Goal: Task Accomplishment & Management: Manage account settings

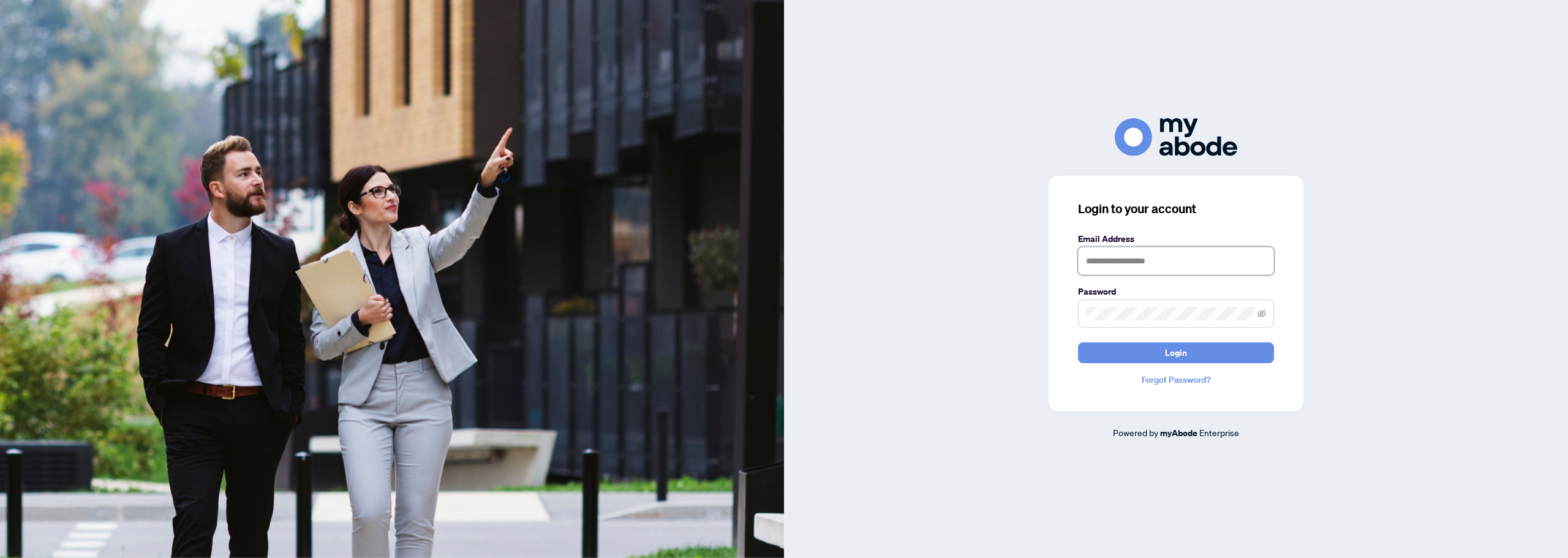
click at [1126, 252] on input "text" at bounding box center [1176, 261] width 196 height 28
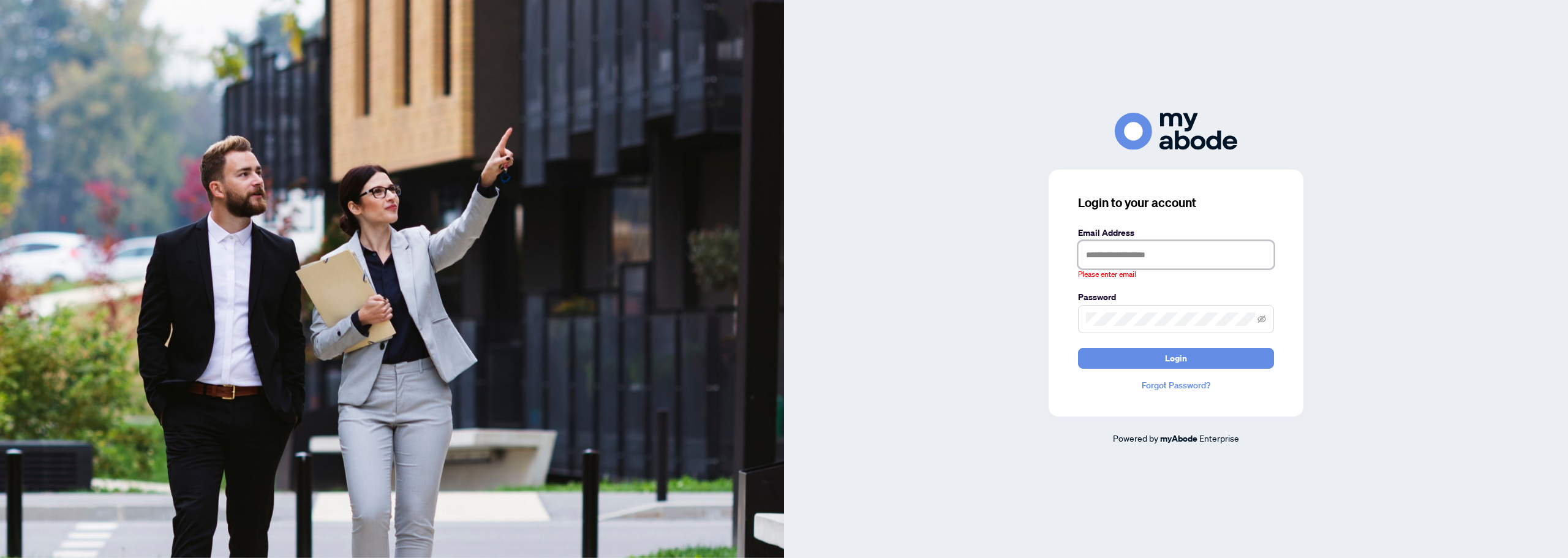
type input "**********"
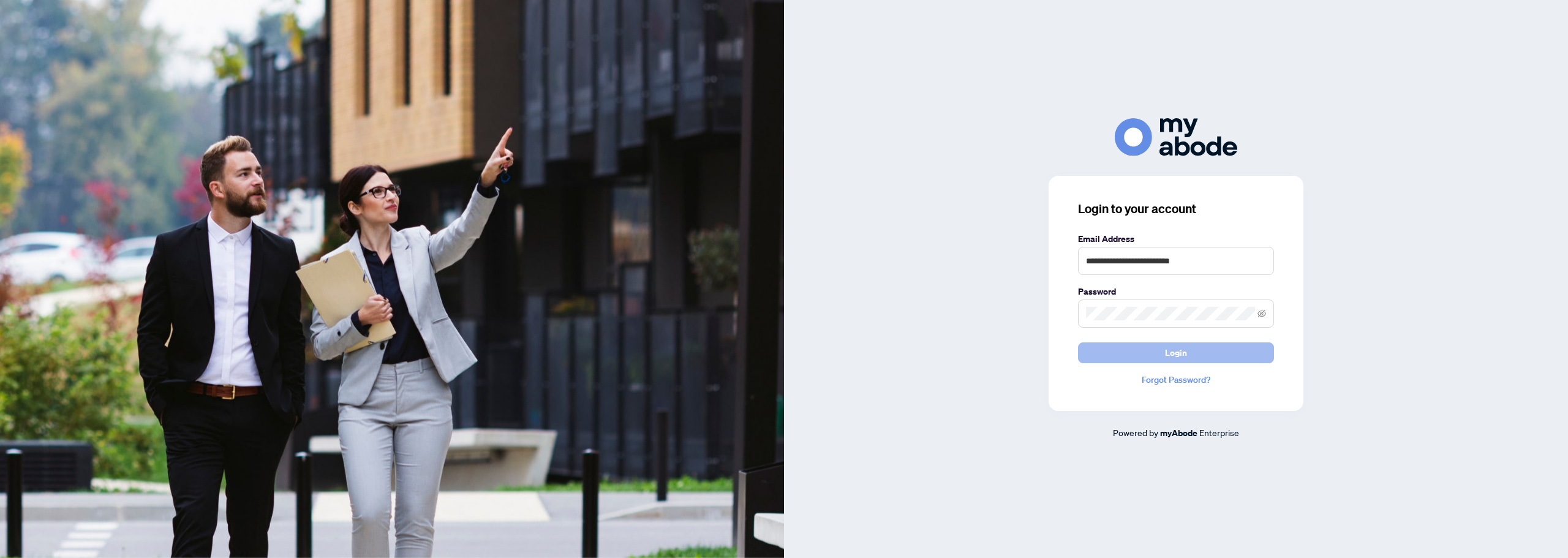
click at [1157, 362] on button "Login" at bounding box center [1176, 353] width 196 height 21
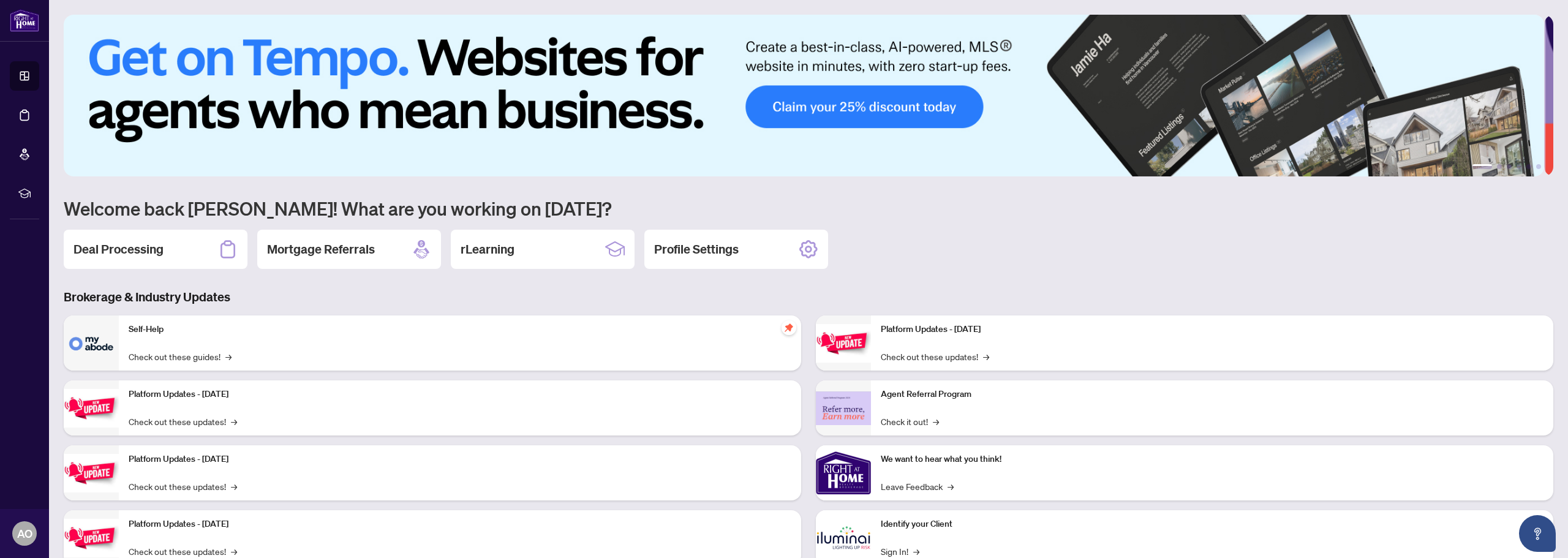
click at [422, 354] on div "Self-Help Check out these guides! →" at bounding box center [460, 343] width 682 height 55
click at [182, 235] on div "Deal Processing" at bounding box center [155, 249] width 184 height 39
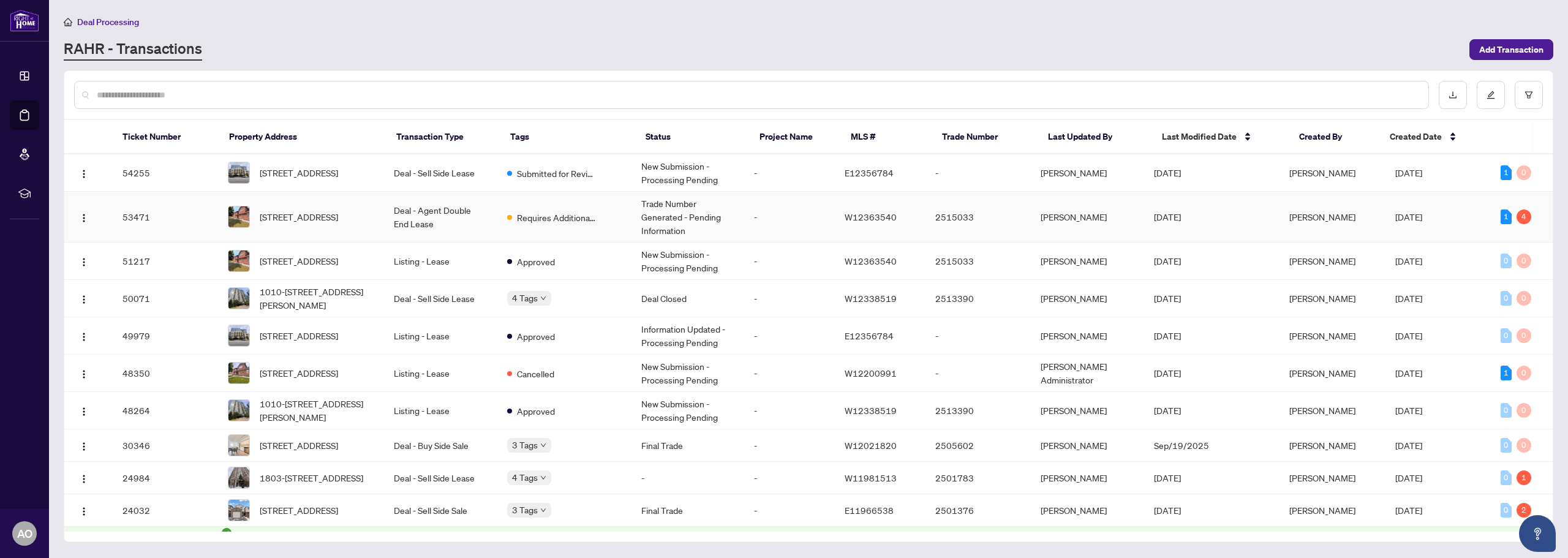
click at [1304, 206] on td "[PERSON_NAME]" at bounding box center [1332, 217] width 106 height 51
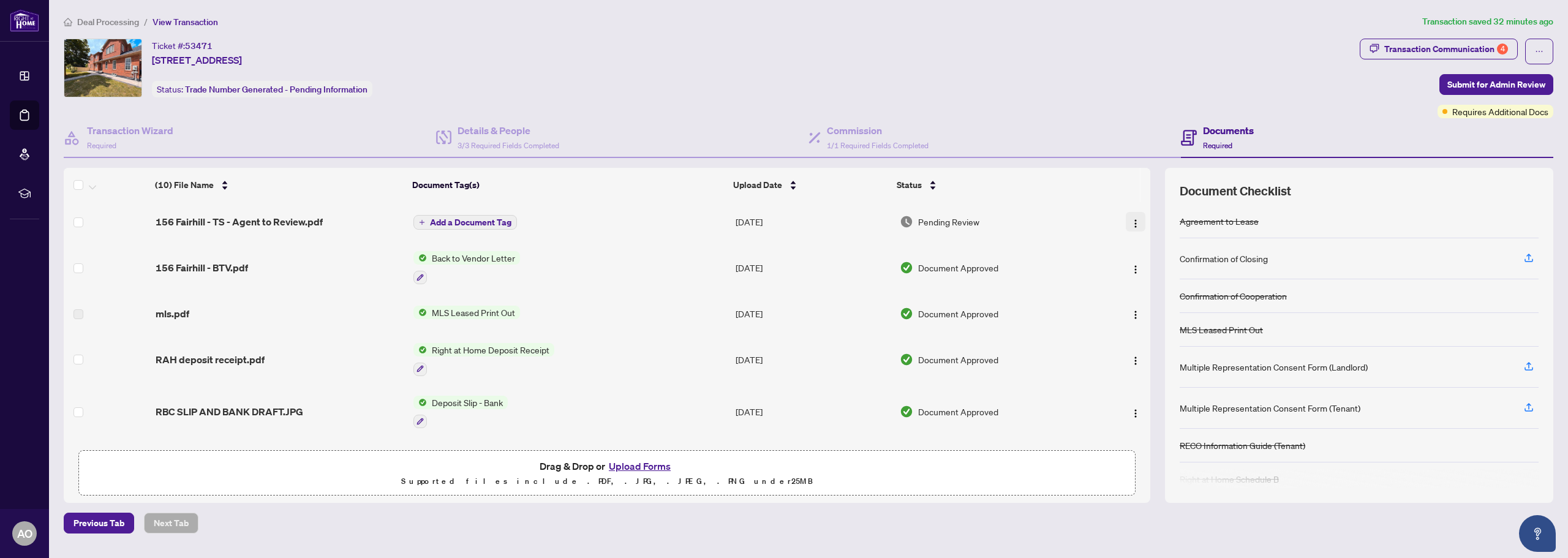
click at [1130, 223] on img "button" at bounding box center [1135, 223] width 10 height 10
click at [1144, 287] on span "Download" at bounding box center [1190, 285] width 117 height 14
click at [663, 468] on button "Upload Forms" at bounding box center [639, 466] width 69 height 16
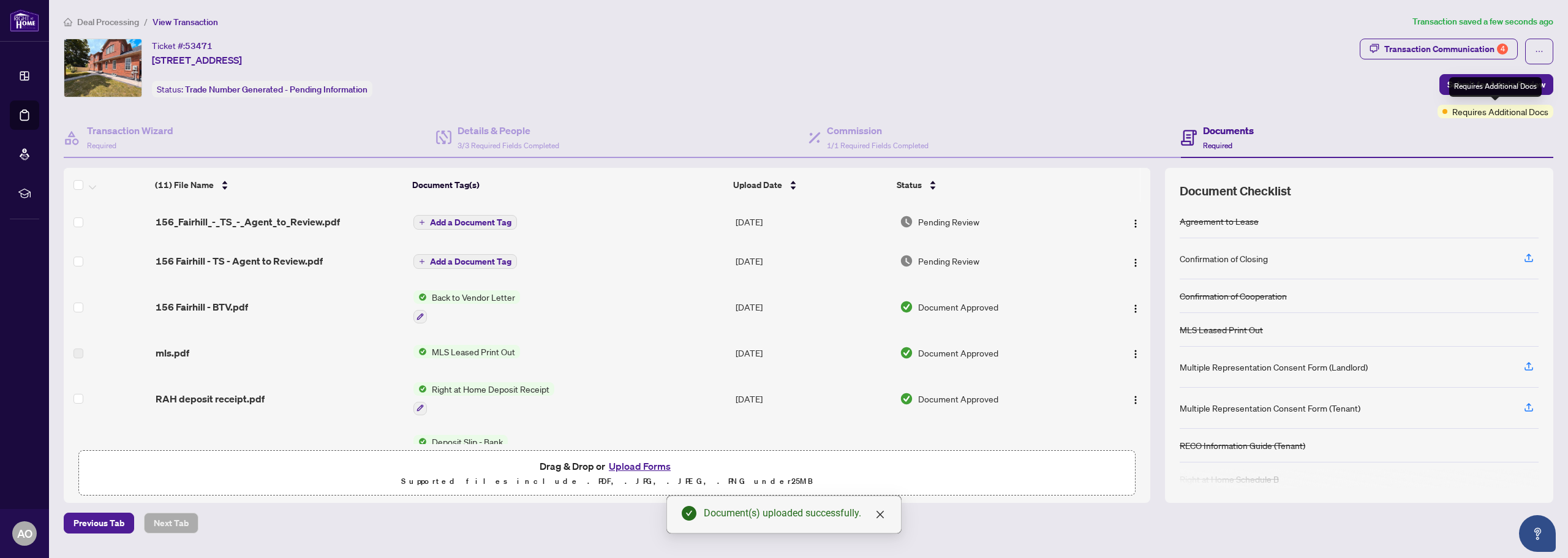
click at [1461, 111] on span "Requires Additional Docs" at bounding box center [1500, 112] width 96 height 14
click at [1445, 87] on button "Submit for Admin Review" at bounding box center [1496, 85] width 114 height 21
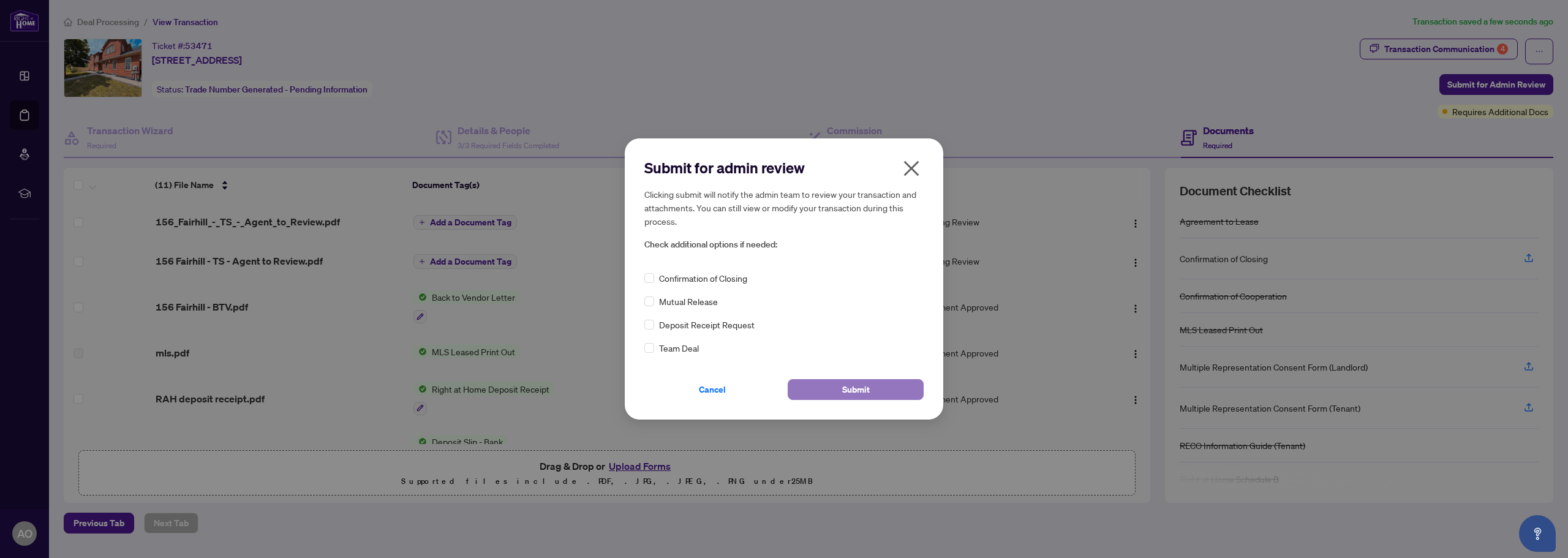
click at [854, 387] on span "Submit" at bounding box center [856, 390] width 28 height 20
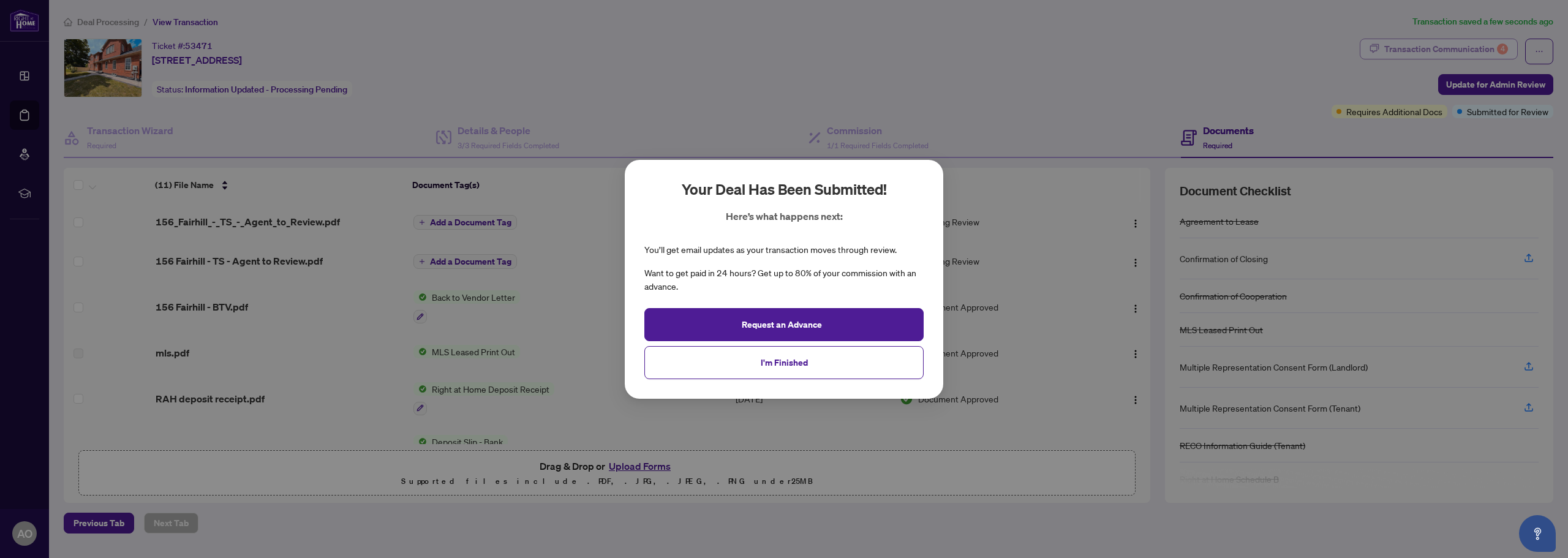
click at [1407, 45] on div "Your deal has been submitted! Here’s what happens next: You’ll get email update…" at bounding box center [784, 279] width 1568 height 558
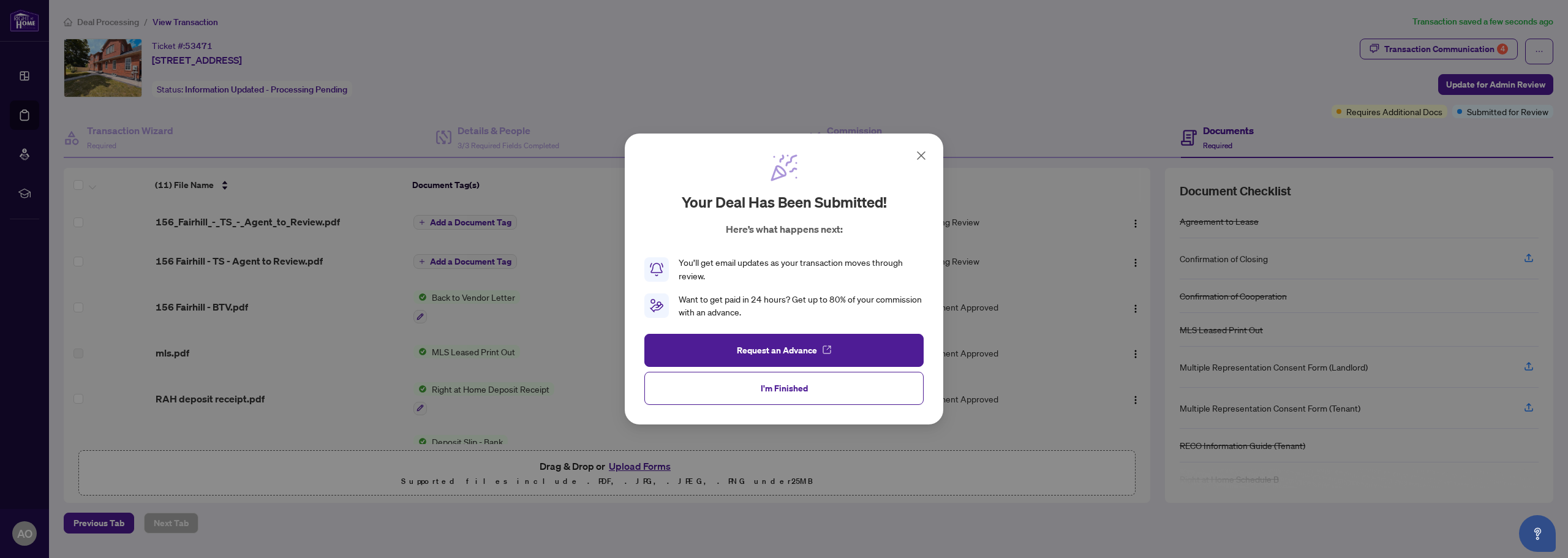
click at [927, 154] on icon at bounding box center [921, 156] width 14 height 14
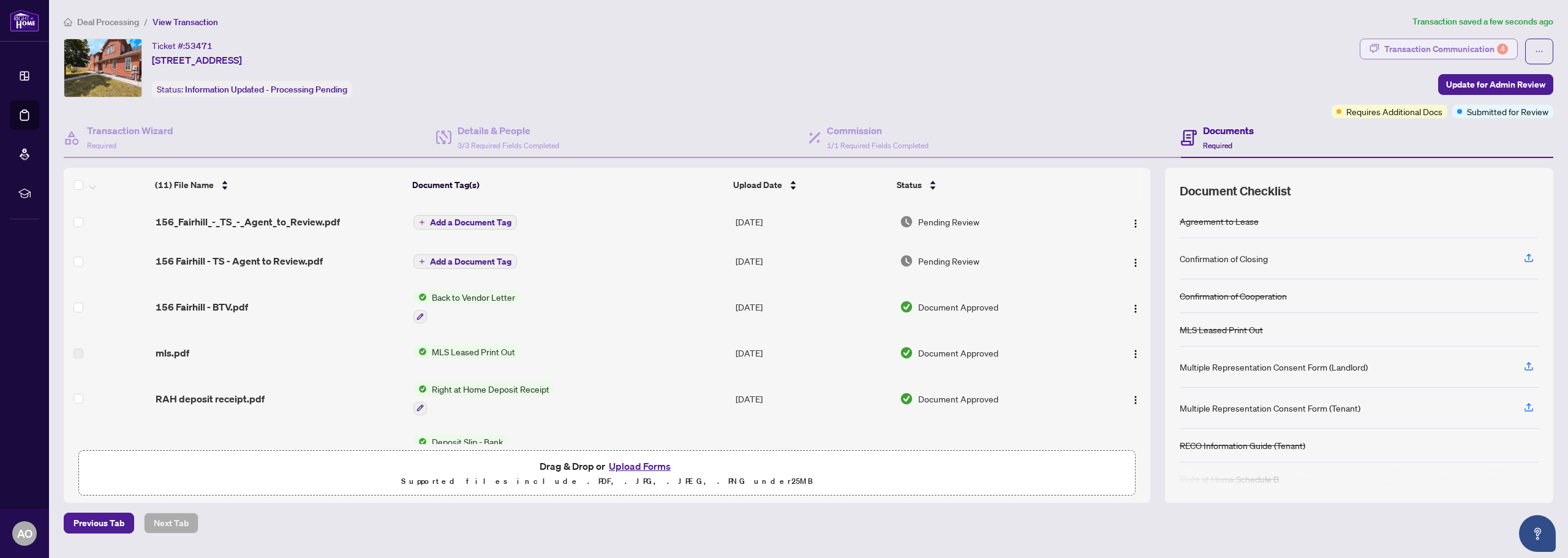
click at [1474, 55] on div "Transaction Communication 4" at bounding box center [1446, 49] width 124 height 20
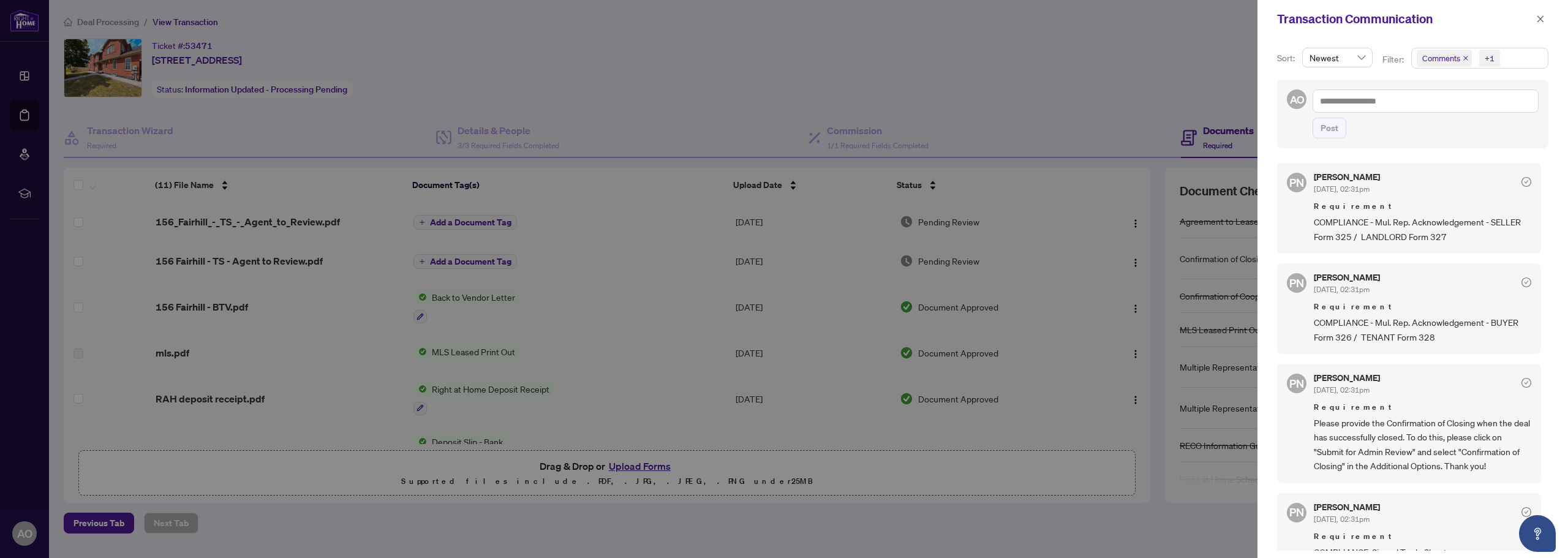
click at [991, 108] on div at bounding box center [784, 279] width 1568 height 558
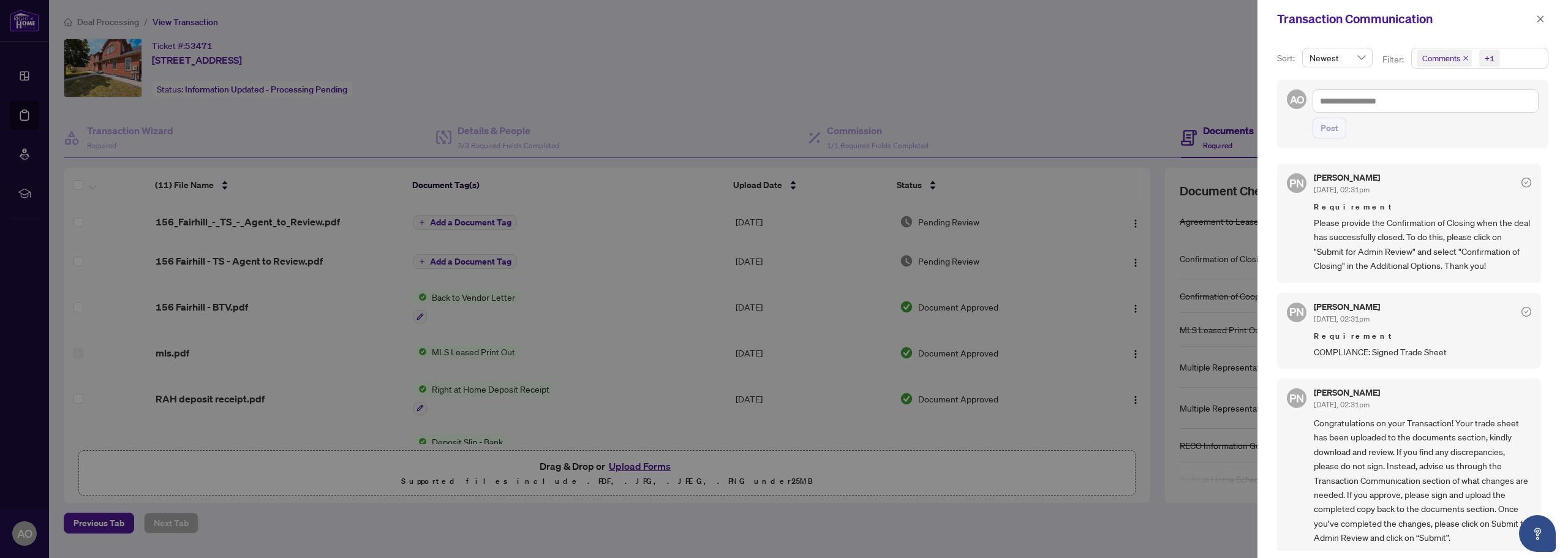
scroll to position [204, 0]
click at [1533, 20] on button "button" at bounding box center [1540, 19] width 16 height 14
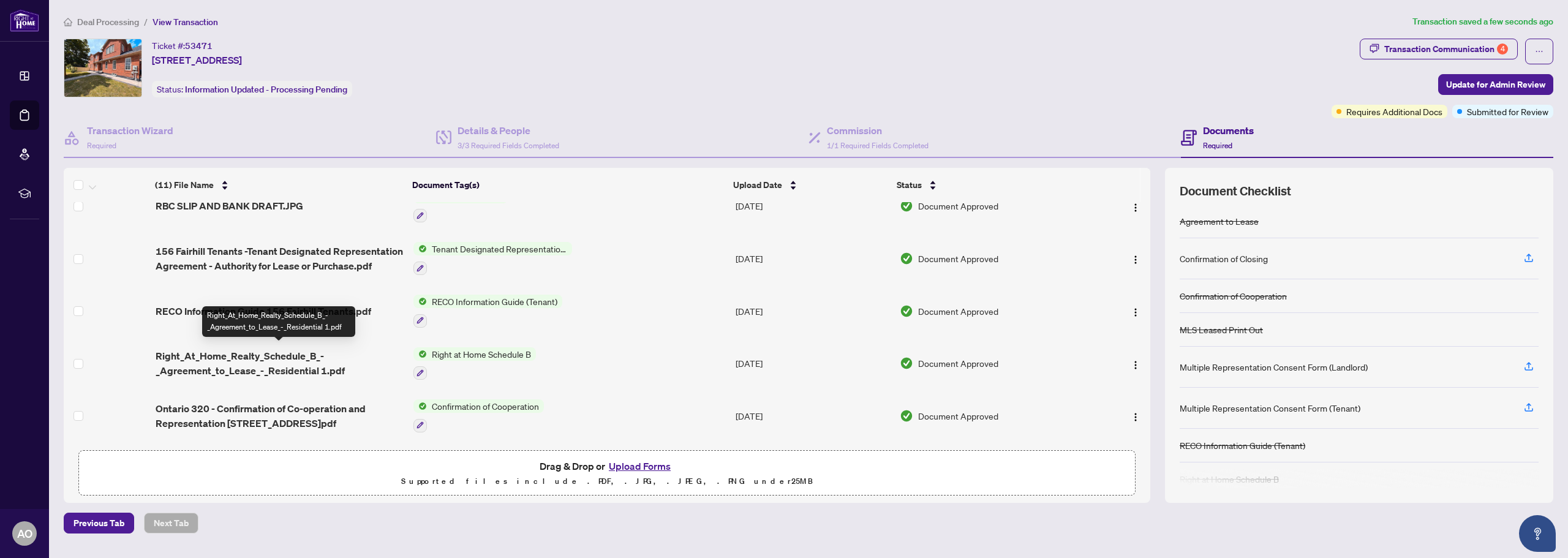
scroll to position [298, 0]
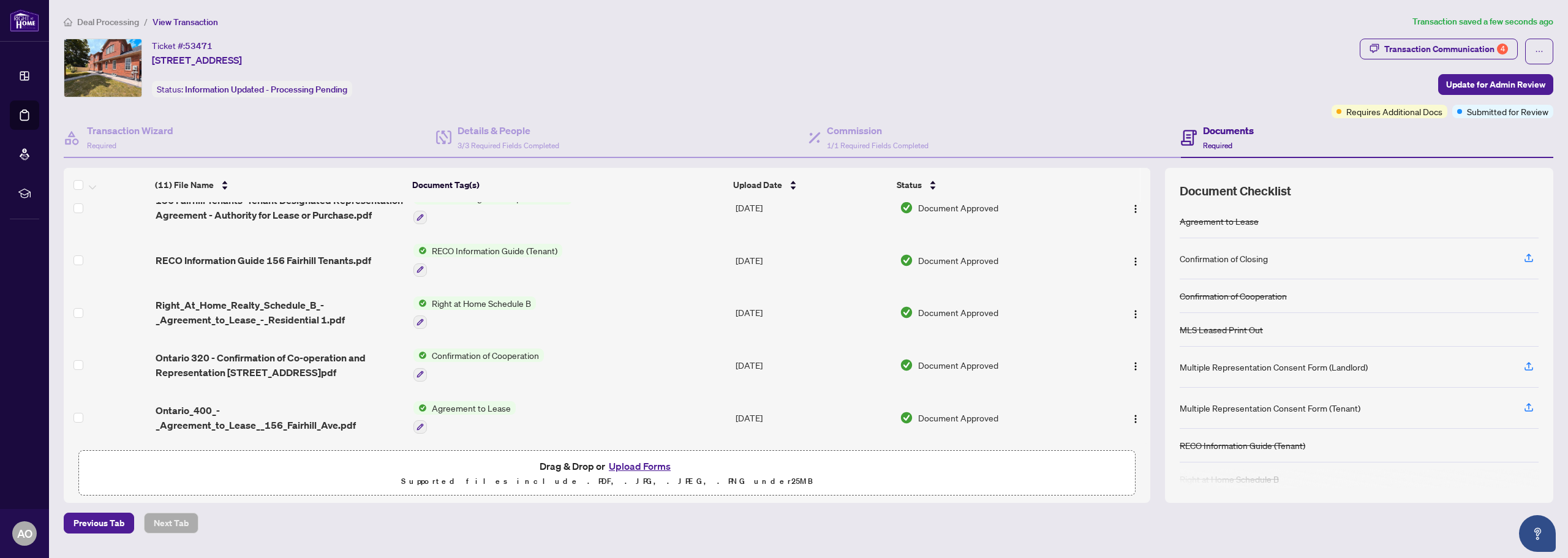
click at [298, 408] on span "Ontario_400_-_Agreement_to_Lease__156_Fairhill_Ave.pdf" at bounding box center [279, 418] width 248 height 30
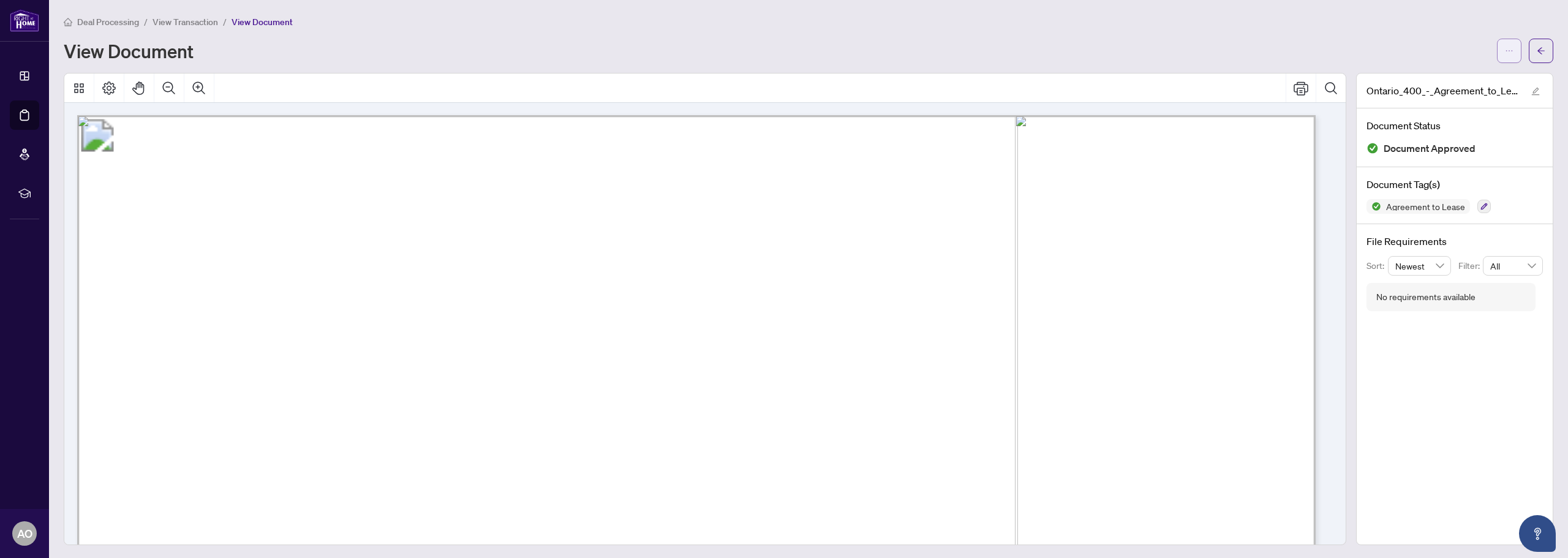
click at [1497, 56] on button "button" at bounding box center [1509, 51] width 24 height 24
click at [1505, 56] on span "button" at bounding box center [1509, 51] width 9 height 20
click at [1537, 43] on span "button" at bounding box center [1540, 51] width 9 height 20
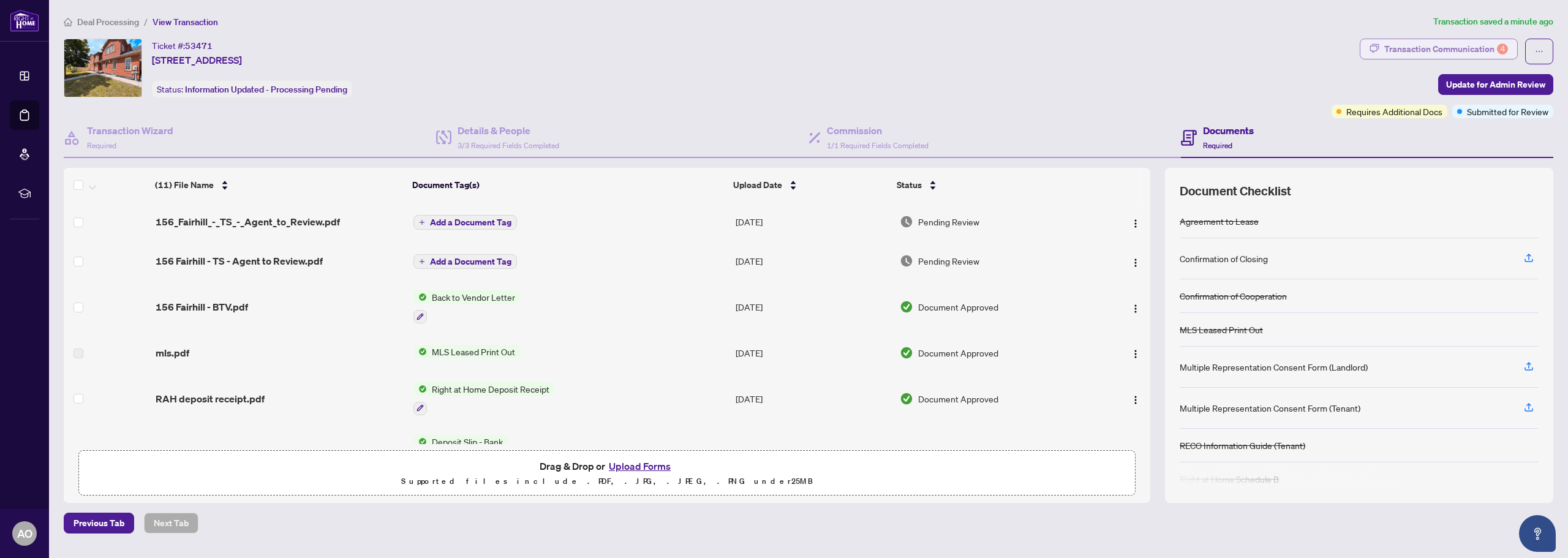
click at [1479, 51] on div "Transaction Communication 4" at bounding box center [1446, 49] width 124 height 20
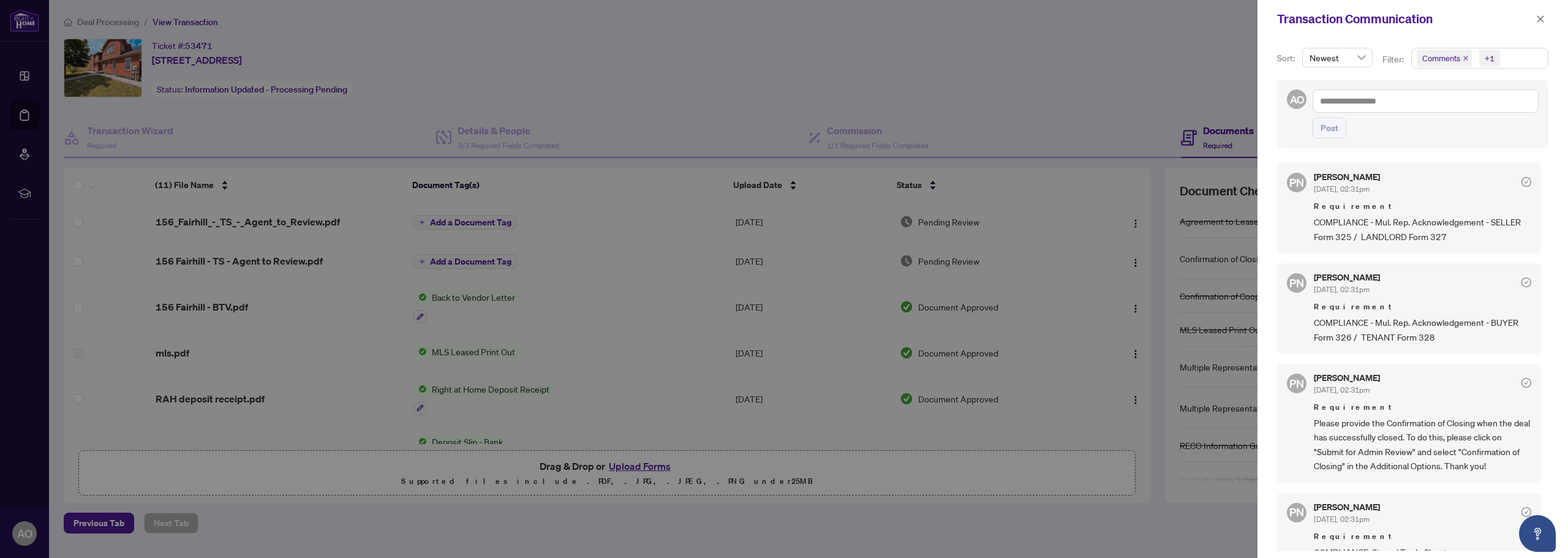
click at [1002, 86] on div at bounding box center [784, 279] width 1568 height 558
click at [1540, 15] on icon "close" at bounding box center [1540, 18] width 9 height 9
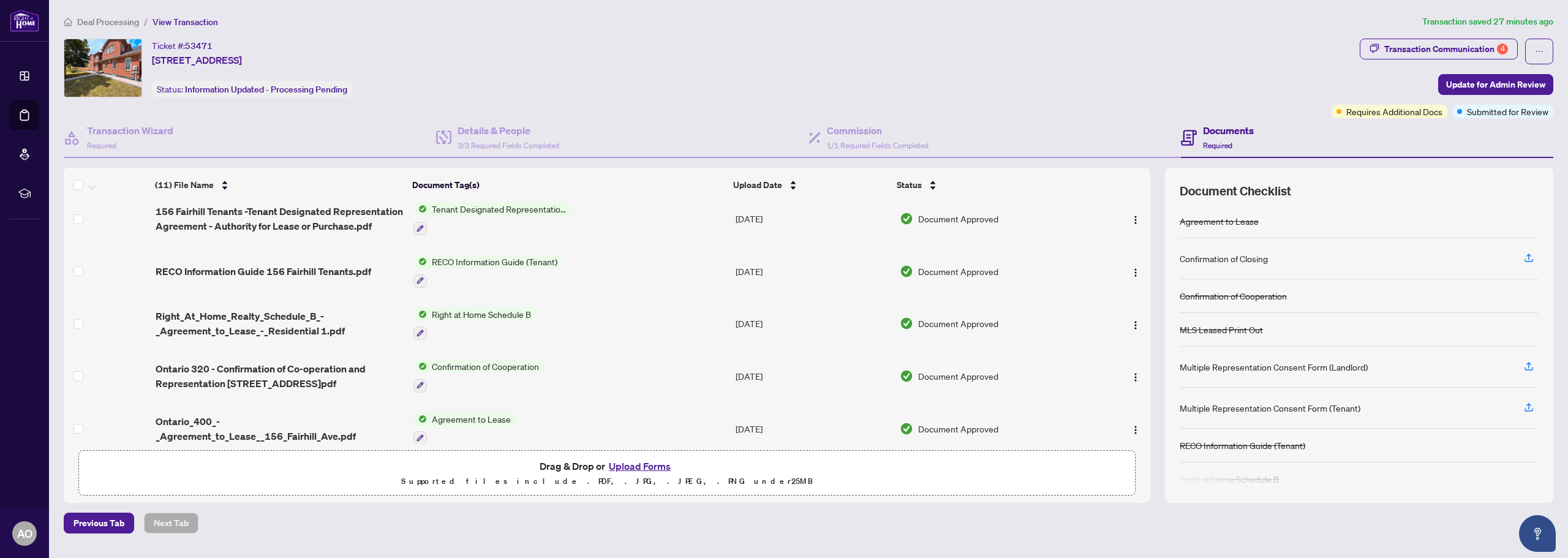
scroll to position [298, 0]
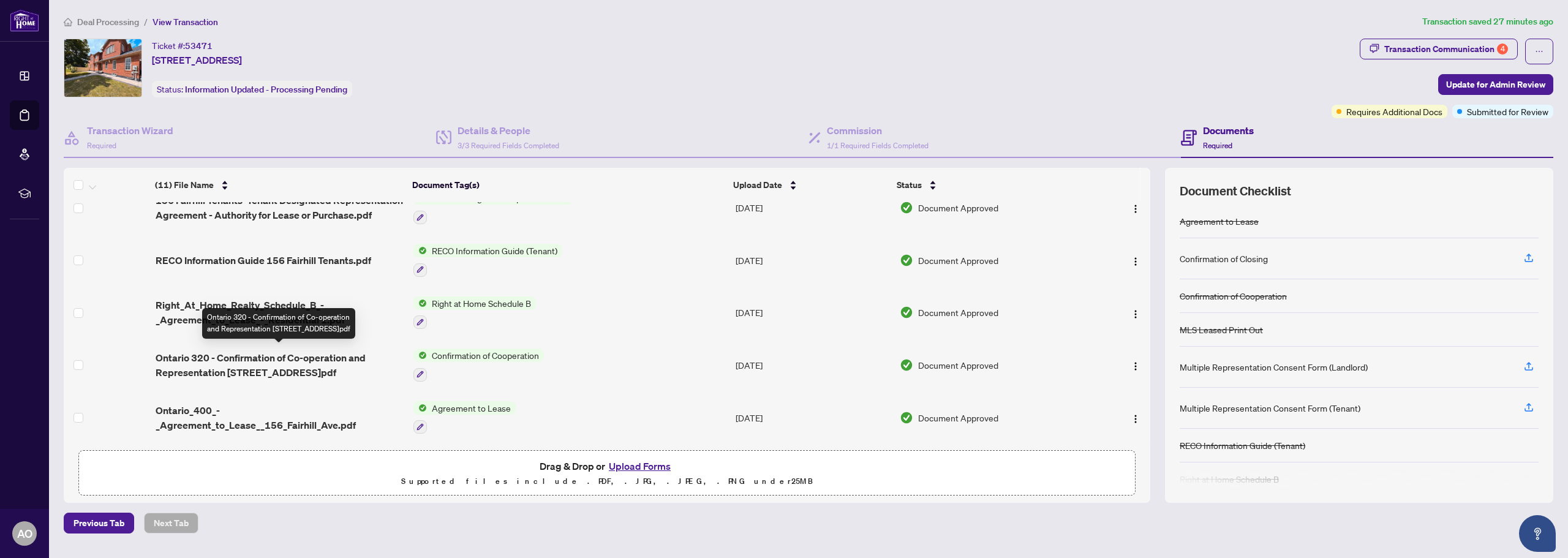
click at [300, 354] on span "Ontario 320 - Confirmation of Co-operation and Representation [STREET_ADDRESS]p…" at bounding box center [279, 365] width 248 height 30
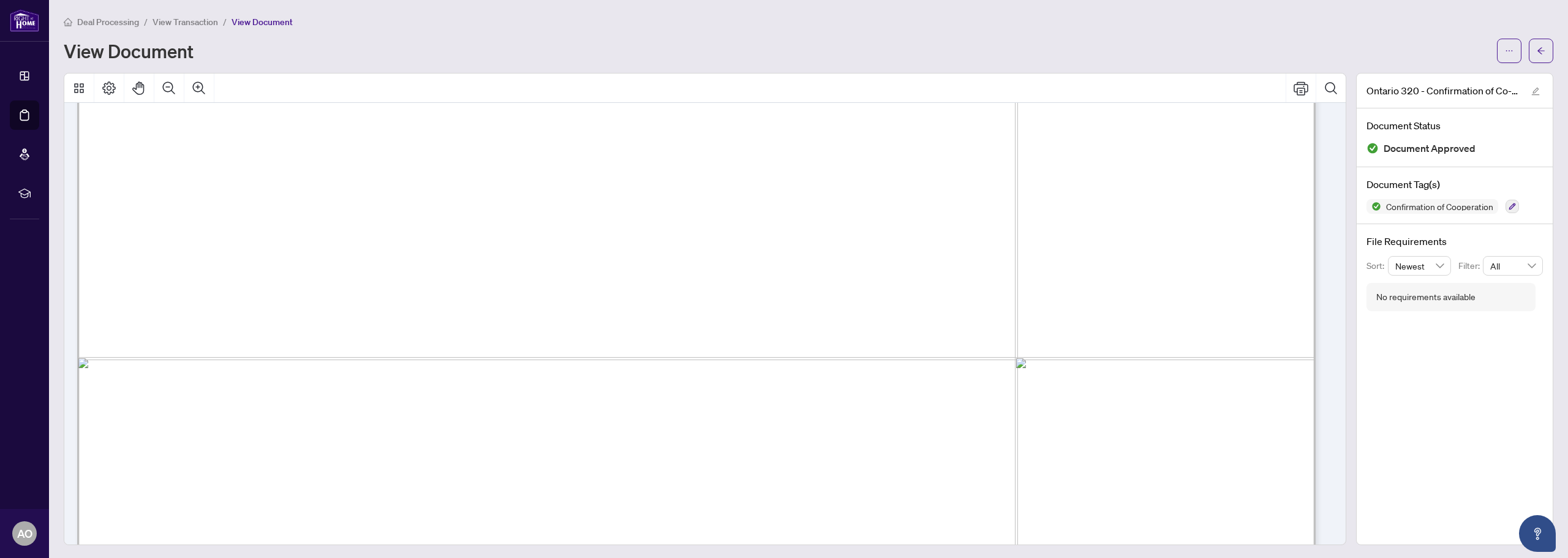
scroll to position [2451, 0]
click at [1537, 47] on icon "arrow-left" at bounding box center [1540, 51] width 9 height 9
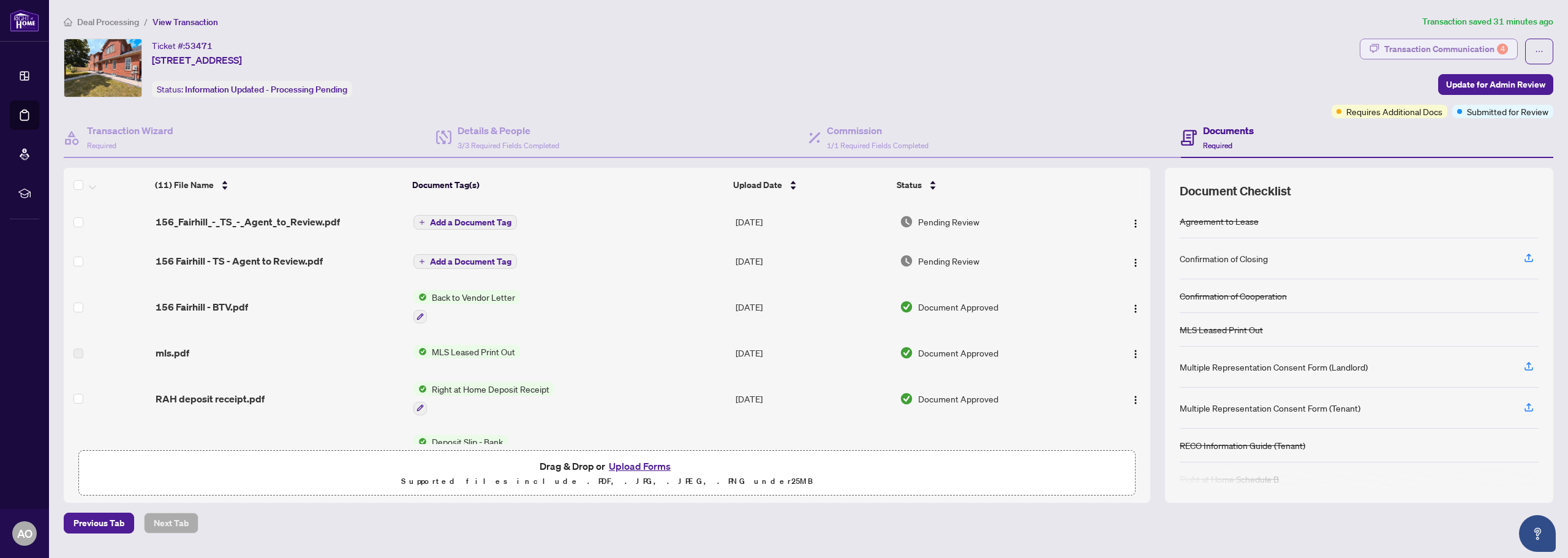
click at [1411, 49] on div "Transaction Communication 4" at bounding box center [1446, 49] width 124 height 20
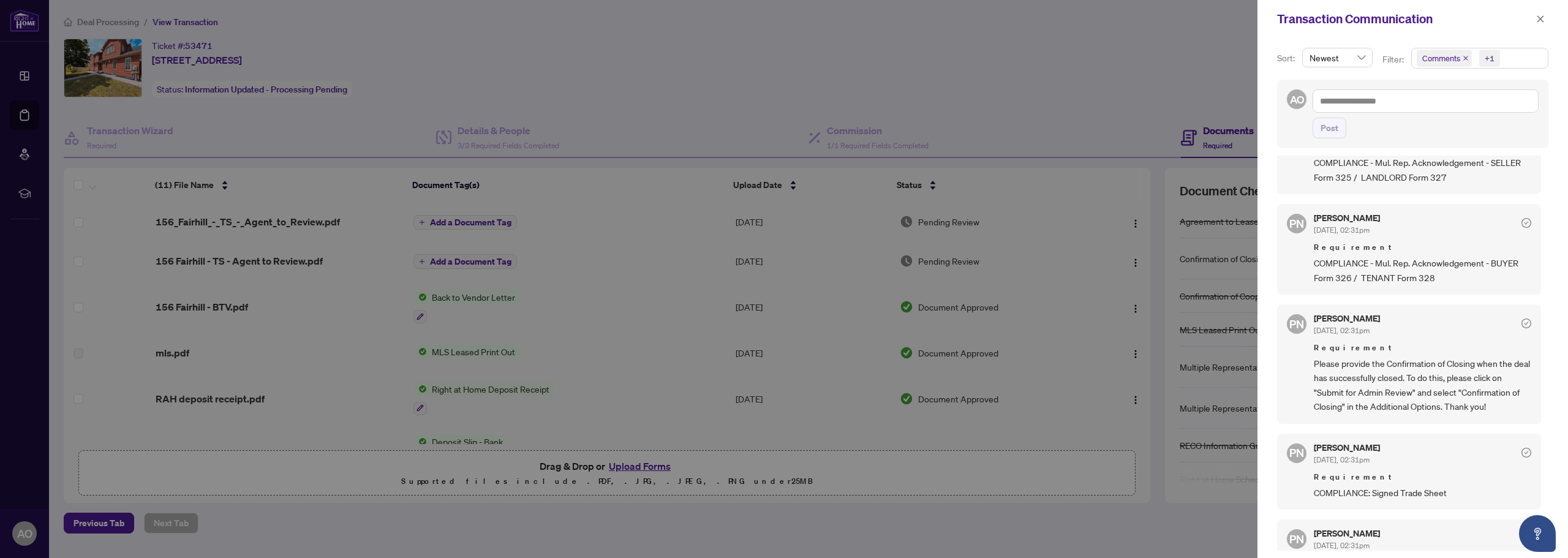
scroll to position [61, 0]
click at [1540, 21] on icon "close" at bounding box center [1540, 18] width 9 height 9
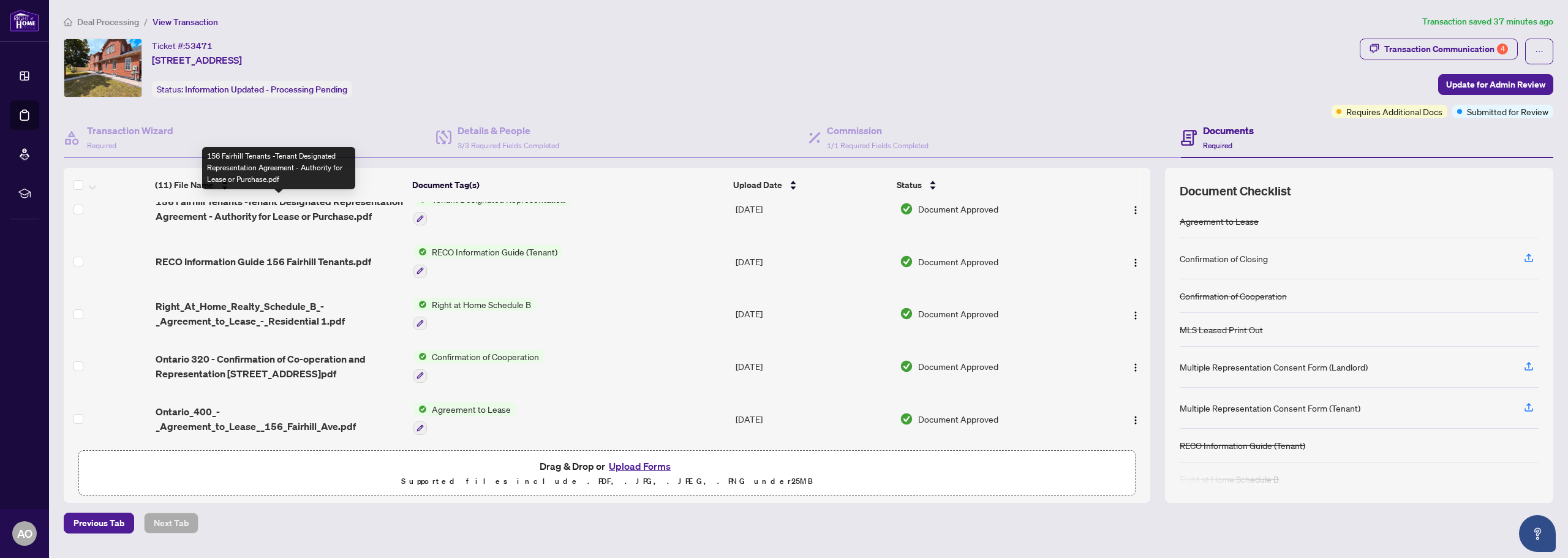
scroll to position [298, 0]
